Goal: Task Accomplishment & Management: Use online tool/utility

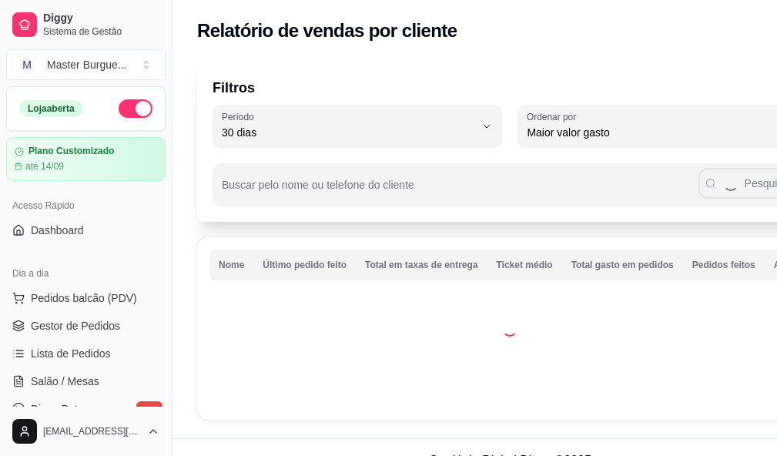
select select "30"
select select "HIGHEST_TOTAL_SPENT_WITH_ORDERS"
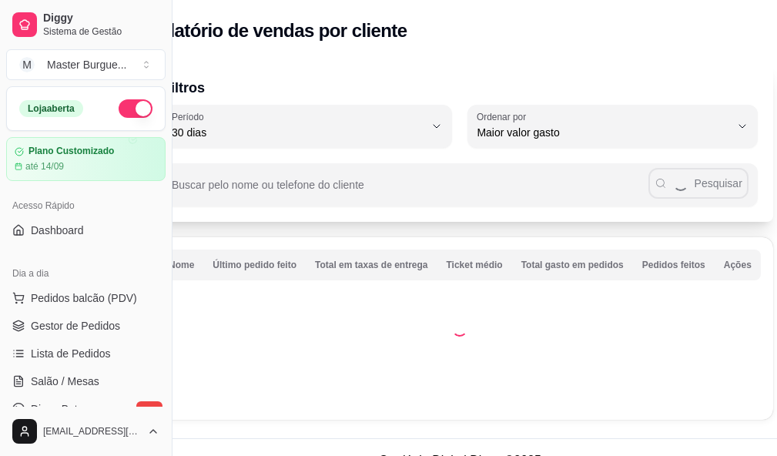
scroll to position [308, 0]
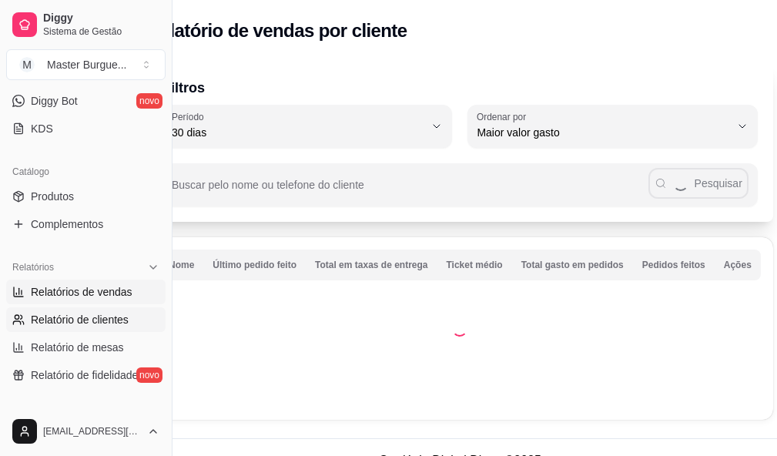
click at [104, 295] on span "Relatórios de vendas" at bounding box center [82, 291] width 102 height 15
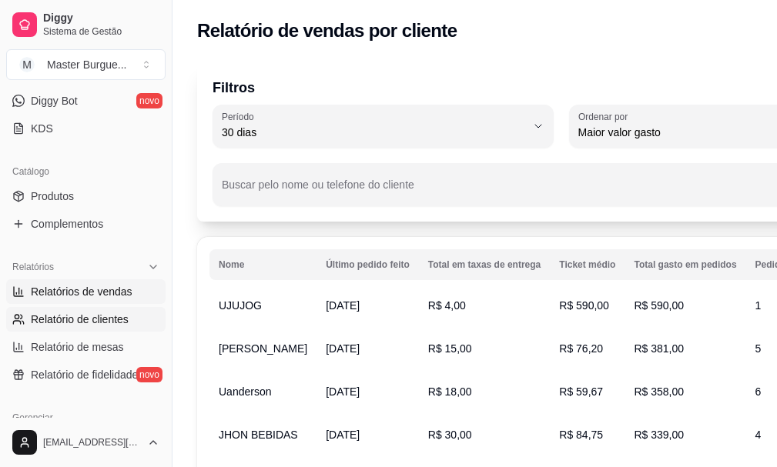
select select "ALL"
select select "0"
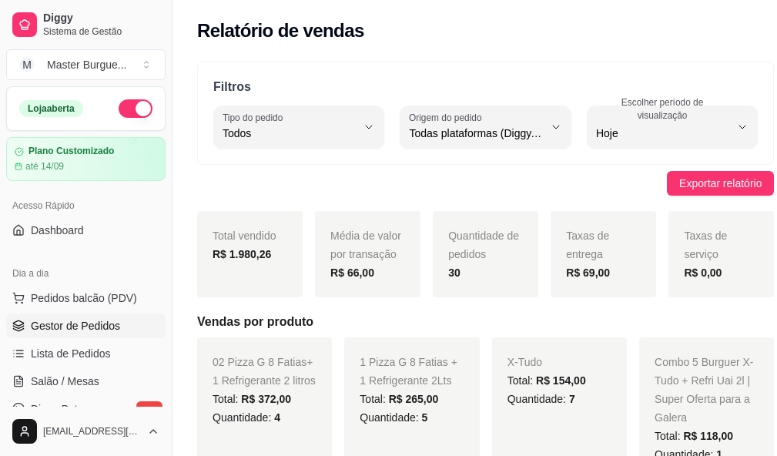
click at [128, 325] on link "Gestor de Pedidos" at bounding box center [85, 325] width 159 height 25
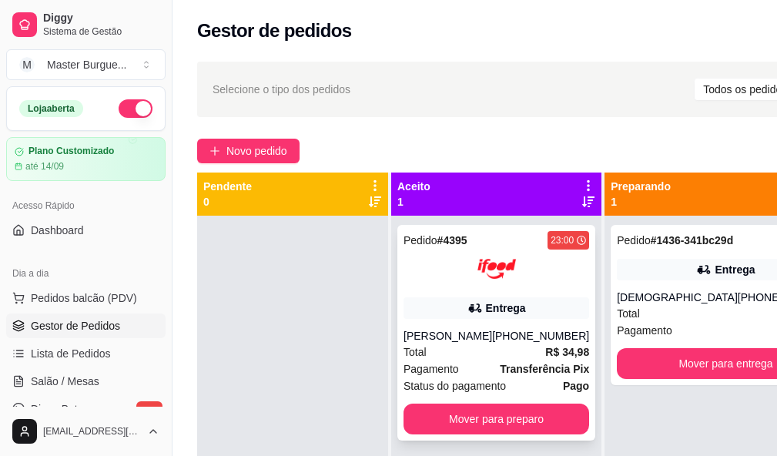
scroll to position [55, 0]
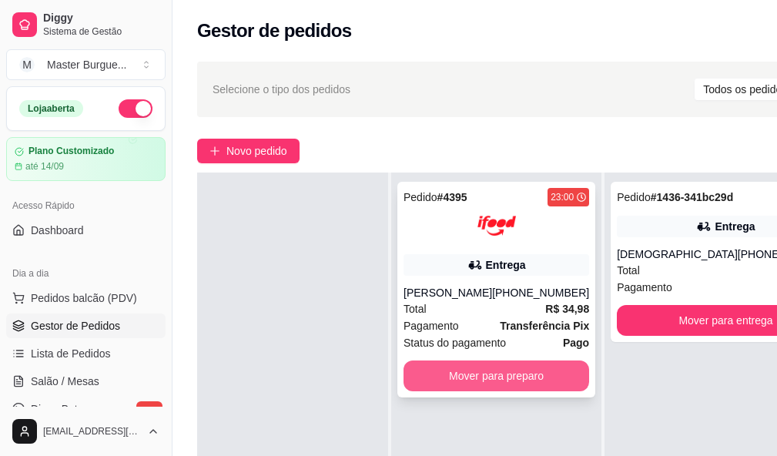
click at [465, 363] on button "Mover para preparo" at bounding box center [496, 375] width 186 height 31
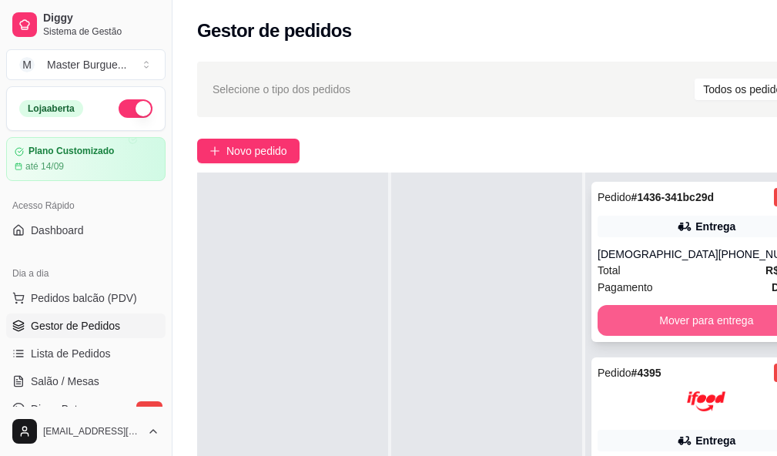
click at [651, 306] on button "Mover para entrega" at bounding box center [706, 320] width 218 height 31
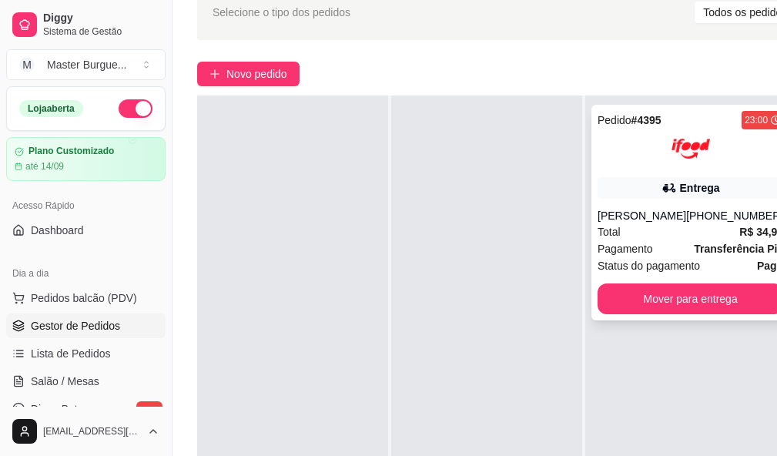
scroll to position [154, 0]
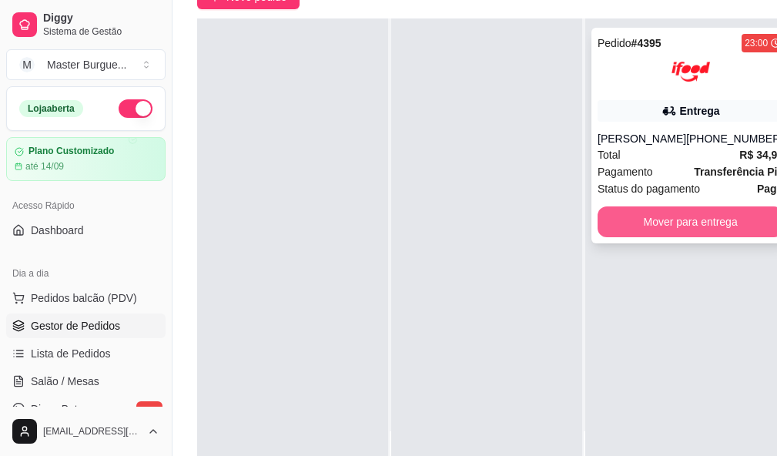
click at [651, 209] on button "Mover para entrega" at bounding box center [690, 221] width 186 height 31
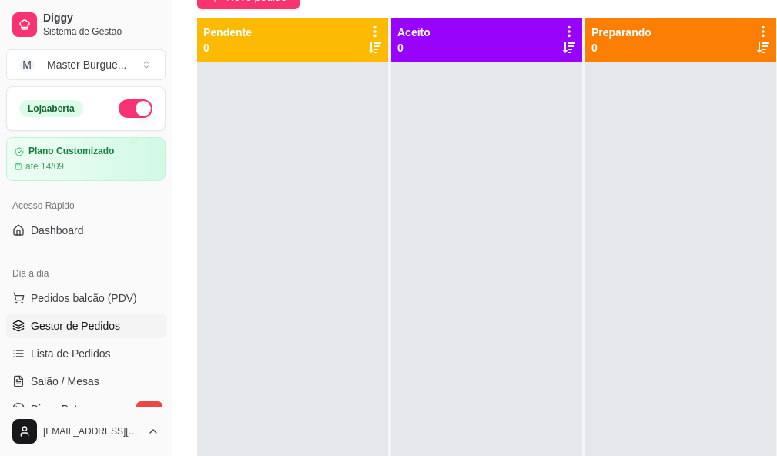
scroll to position [0, 0]
